Goal: Go to known website: Go to known website

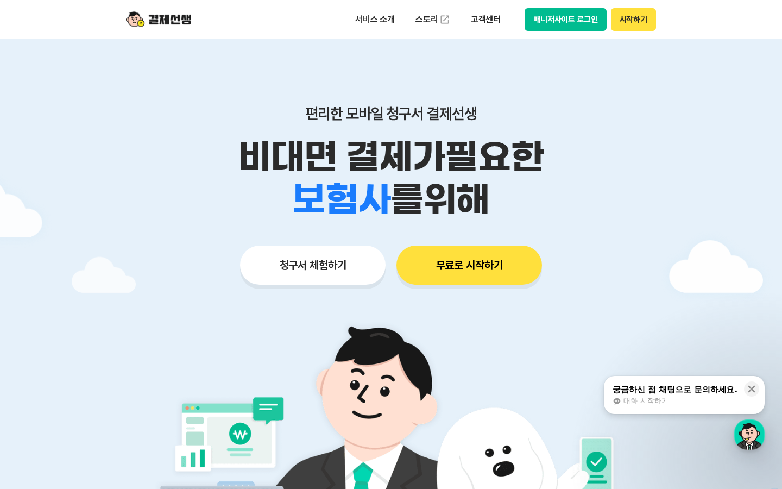
click at [564, 19] on button "매니저사이트 로그인" at bounding box center [566, 19] width 82 height 23
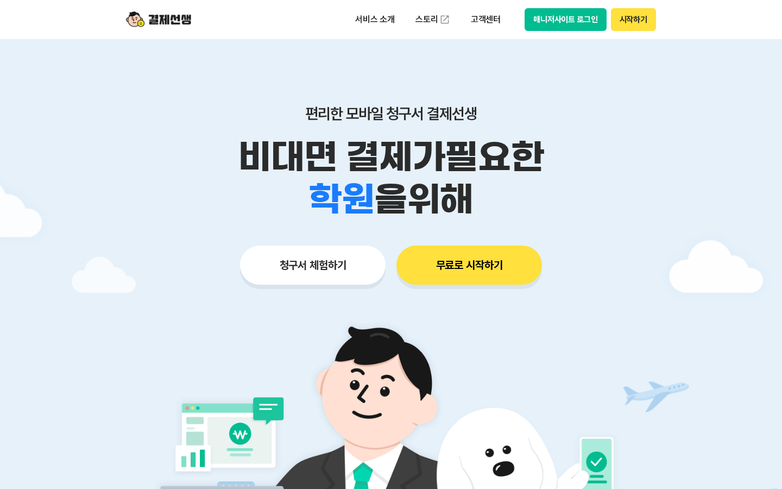
click at [552, 21] on button "매니저사이트 로그인" at bounding box center [566, 19] width 82 height 23
